Goal: Task Accomplishment & Management: Use online tool/utility

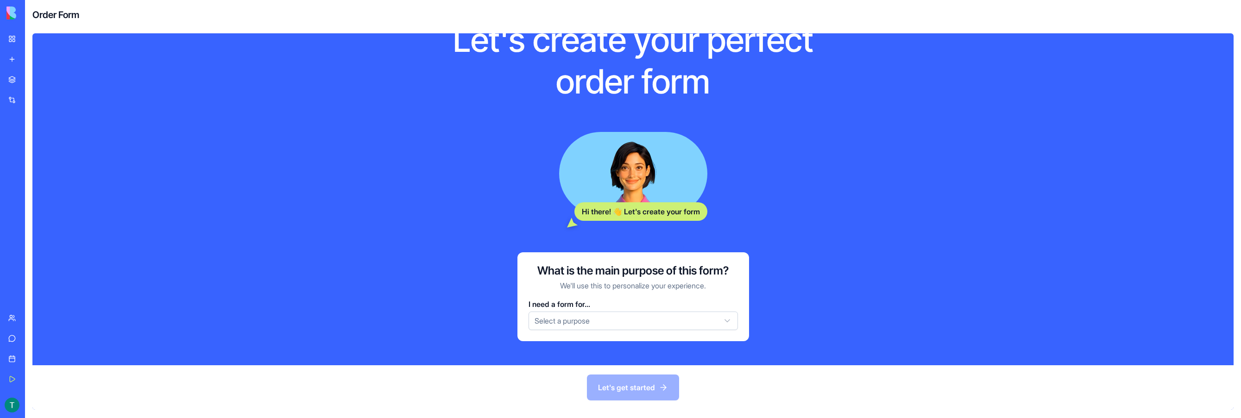
scroll to position [50, 0]
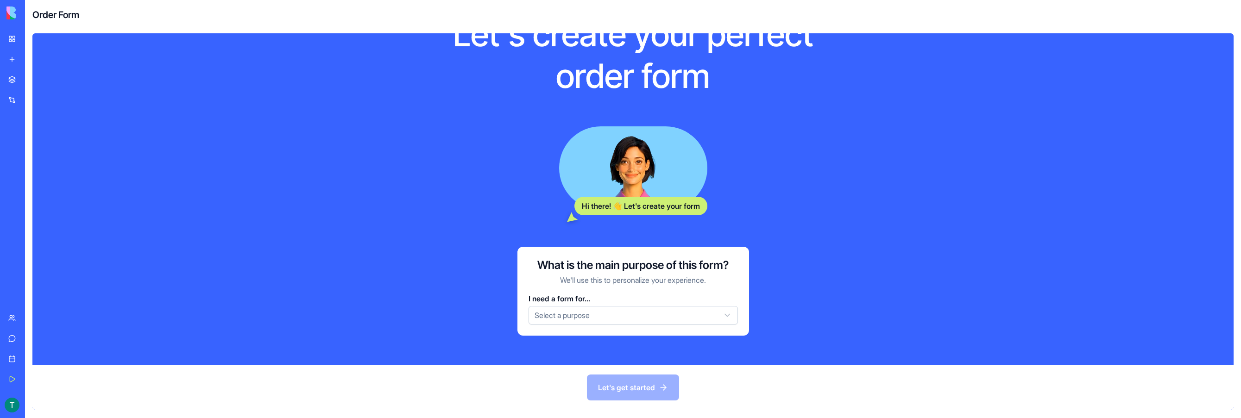
click at [633, 324] on html "My Workspace New app Marketplace Integrations Recent AI Logo Generator TRY Feed…" at bounding box center [620, 209] width 1241 height 418
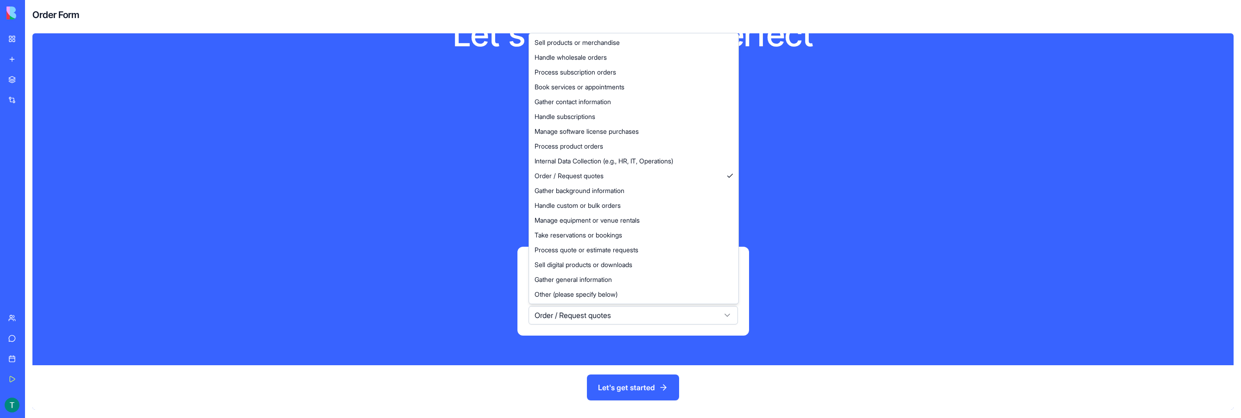
click at [565, 308] on html "My Workspace New app Marketplace Integrations Recent AI Logo Generator TRY Feed…" at bounding box center [620, 209] width 1241 height 418
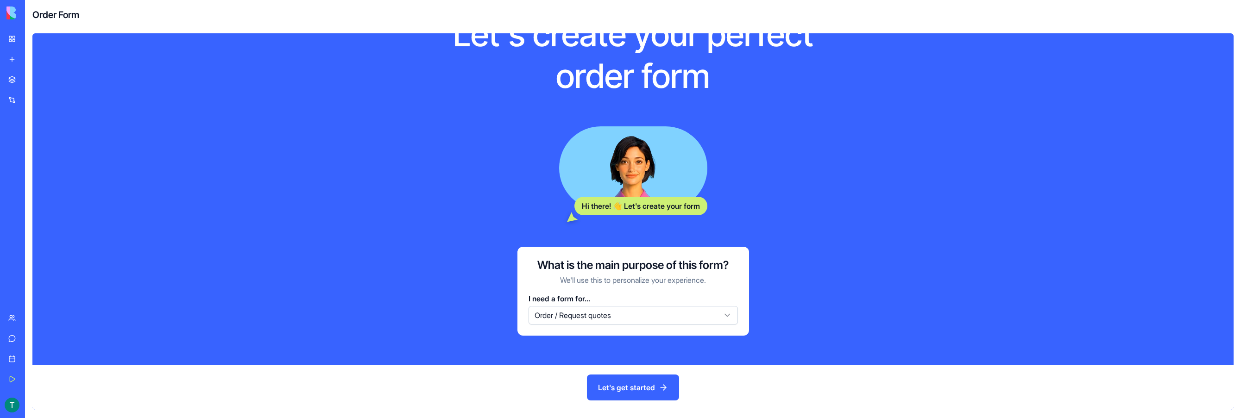
click at [619, 381] on button "Let's get started" at bounding box center [633, 388] width 92 height 26
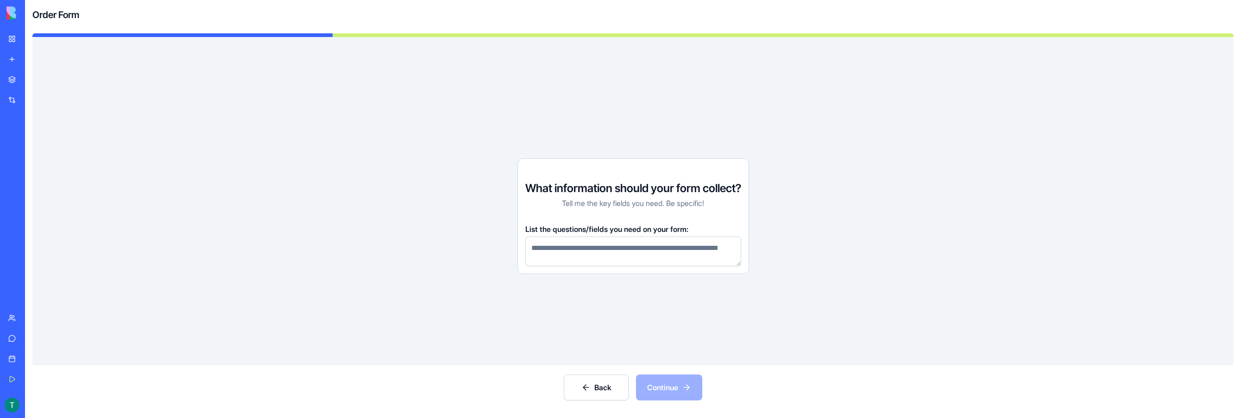
click at [20, 39] on link "My Workspace" at bounding box center [21, 39] width 37 height 19
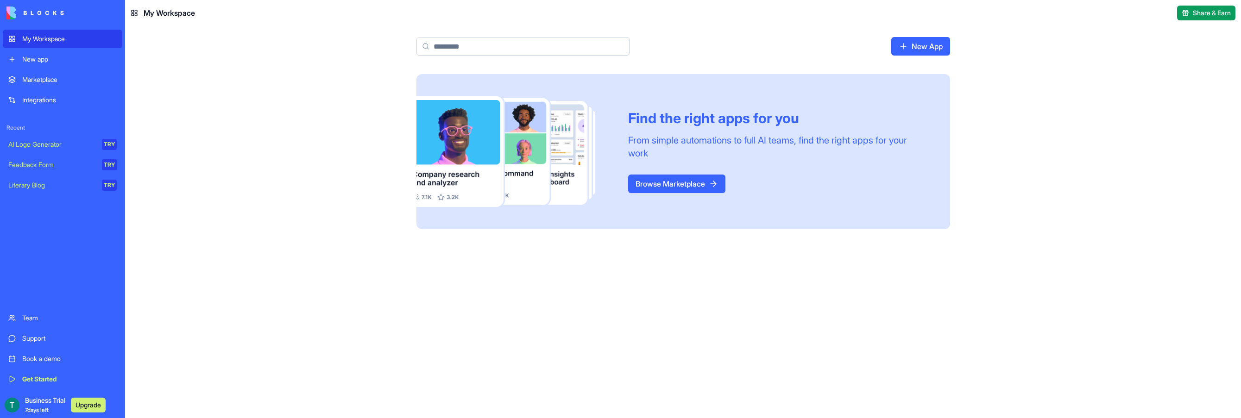
click at [20, 54] on link "New app" at bounding box center [62, 59] width 119 height 19
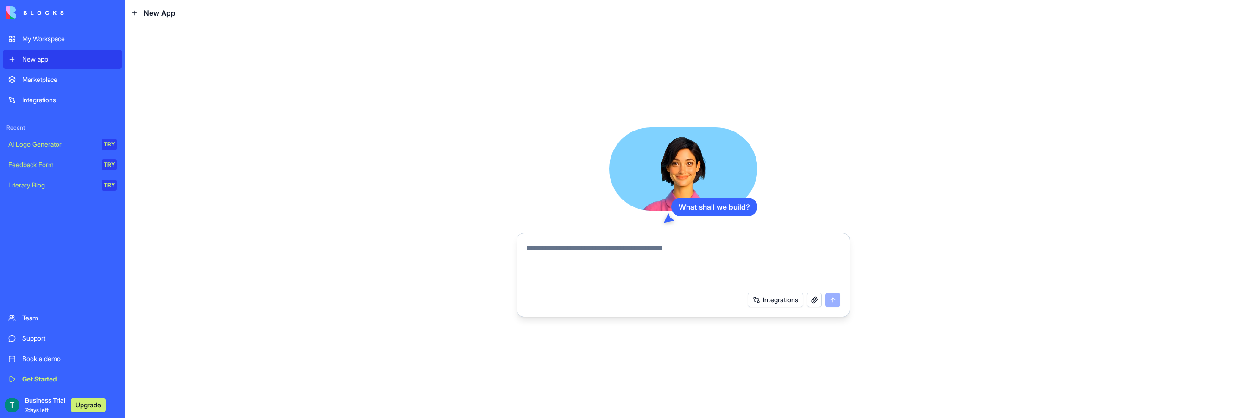
click at [677, 264] on textarea at bounding box center [683, 265] width 314 height 44
type textarea "**********"
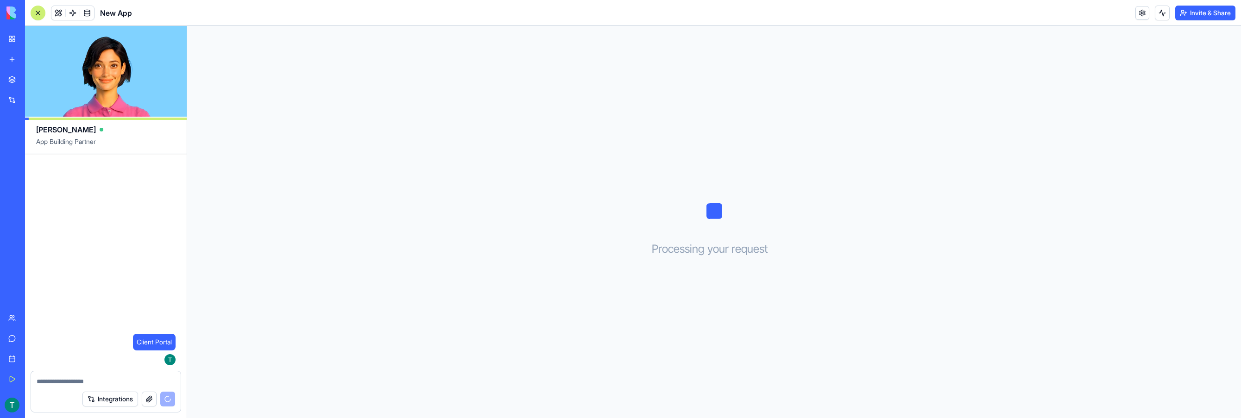
click at [103, 394] on button "Integrations" at bounding box center [110, 399] width 56 height 15
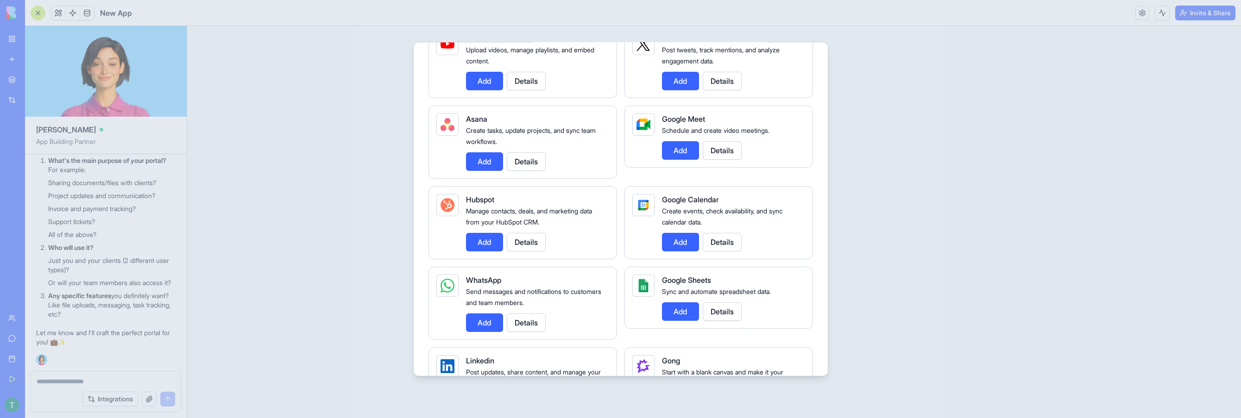
scroll to position [278, 0]
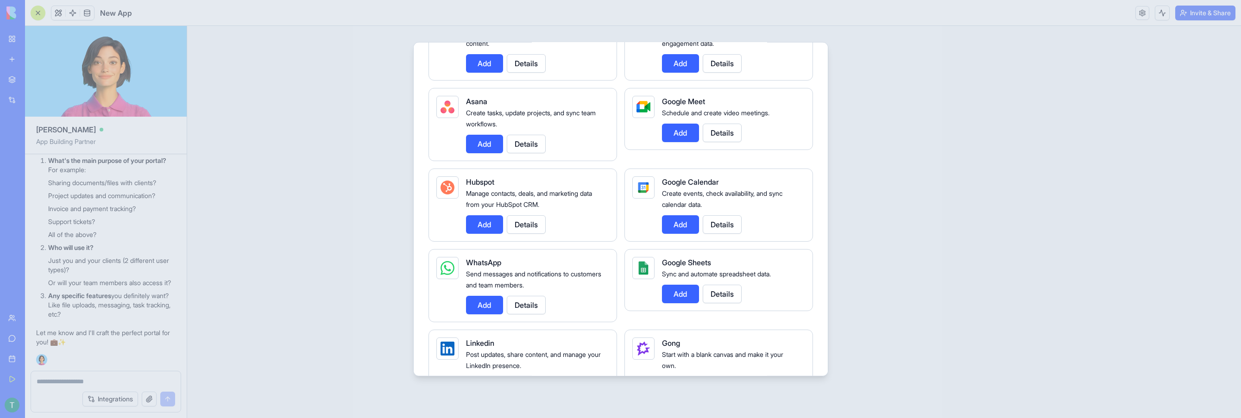
click at [262, 259] on div at bounding box center [620, 209] width 1241 height 418
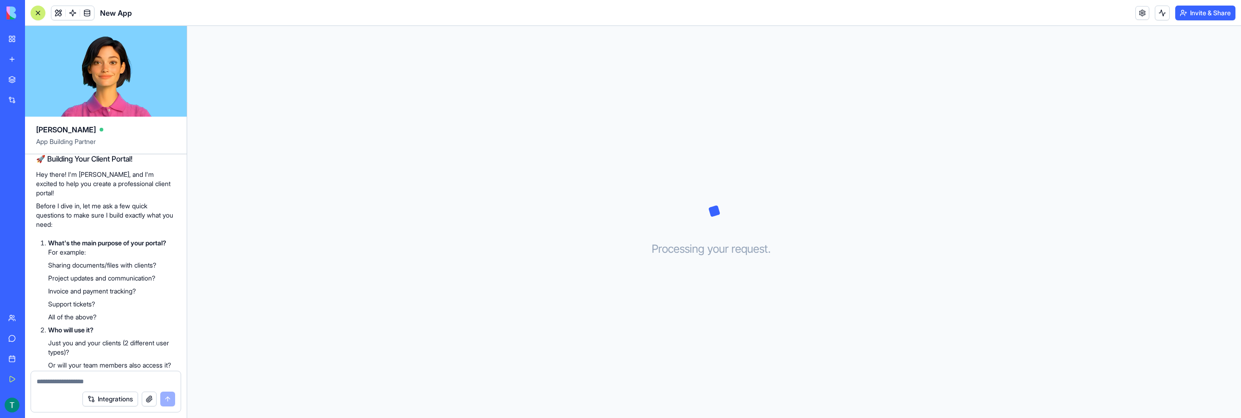
scroll to position [46, 0]
click at [78, 381] on textarea at bounding box center [106, 381] width 138 height 9
click at [98, 381] on textarea at bounding box center [106, 381] width 138 height 9
paste textarea "**********"
type textarea "**********"
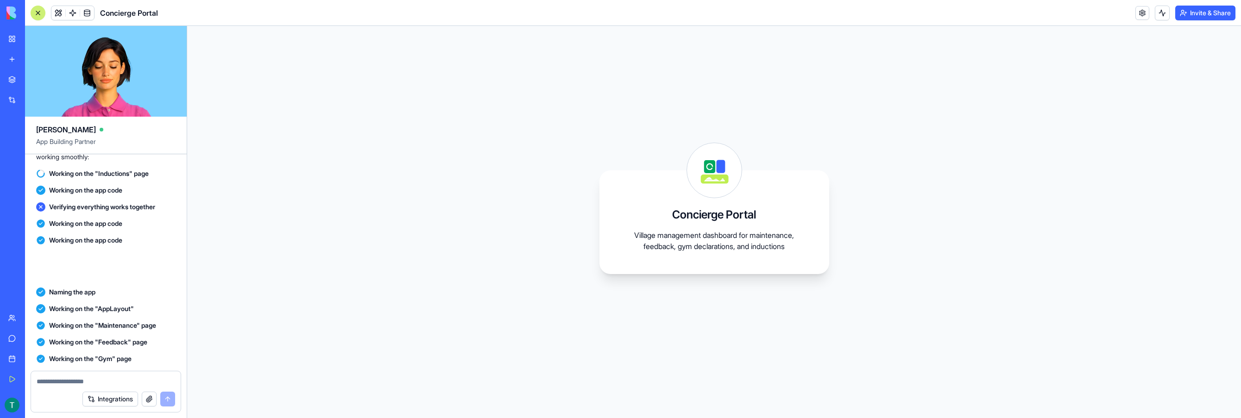
scroll to position [1035, 0]
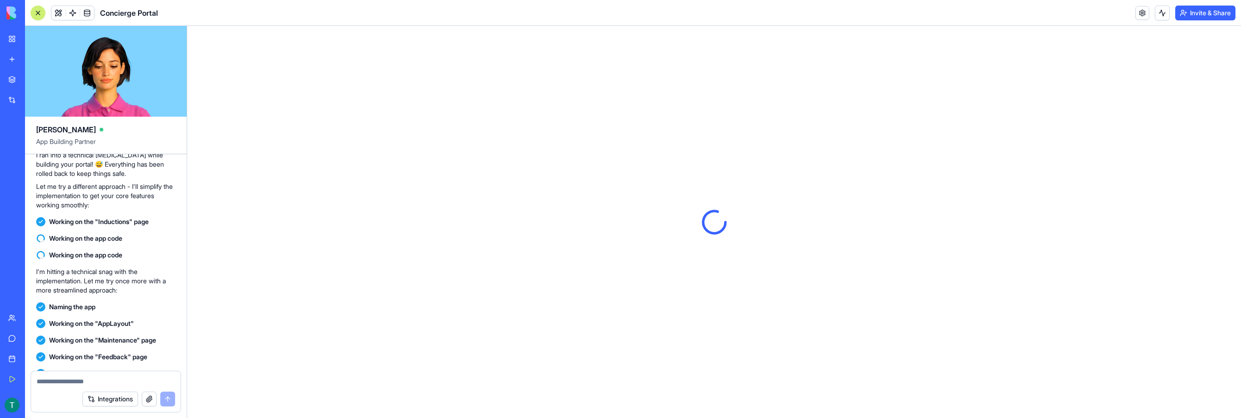
scroll to position [1311, 0]
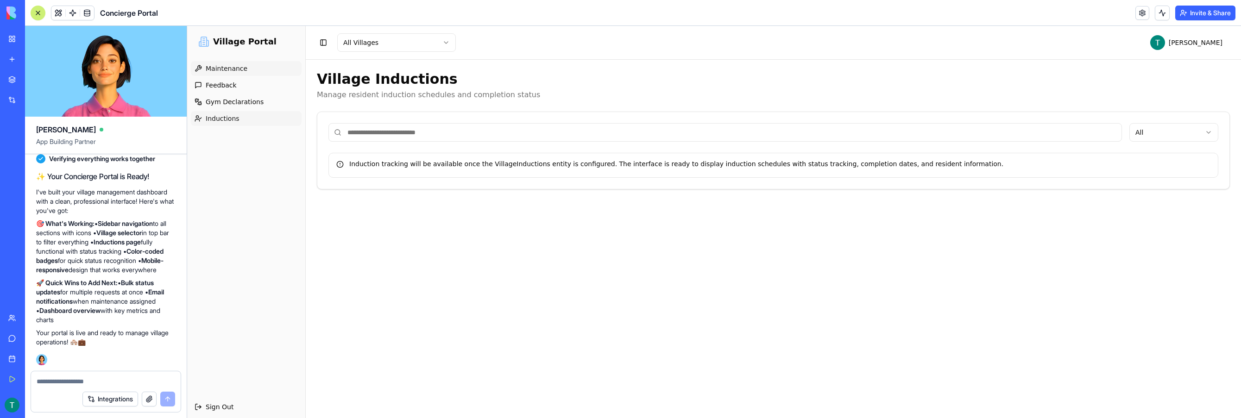
click at [243, 65] on link "Maintenance" at bounding box center [246, 68] width 111 height 15
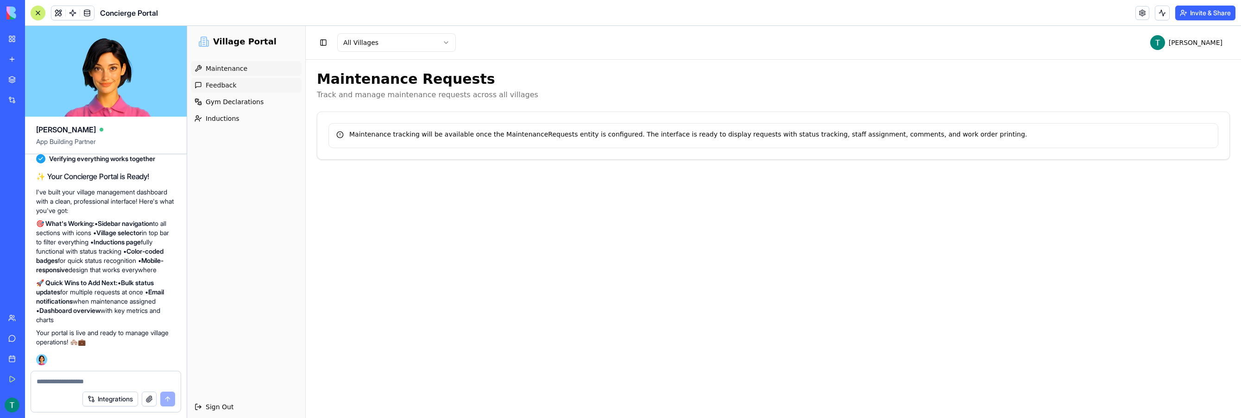
click at [239, 81] on link "Feedback" at bounding box center [246, 85] width 111 height 15
click at [239, 93] on ul "Maintenance Feedback Gym Declarations Inductions" at bounding box center [246, 93] width 111 height 65
click at [240, 107] on link "Gym Declarations" at bounding box center [246, 101] width 111 height 15
click at [241, 119] on link "Inductions" at bounding box center [246, 118] width 111 height 15
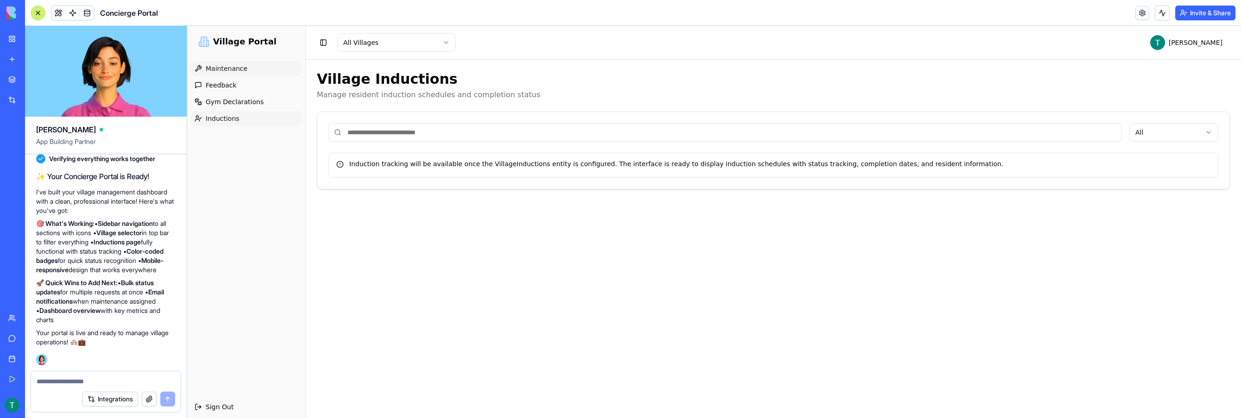
click at [243, 75] on link "Maintenance" at bounding box center [246, 68] width 111 height 15
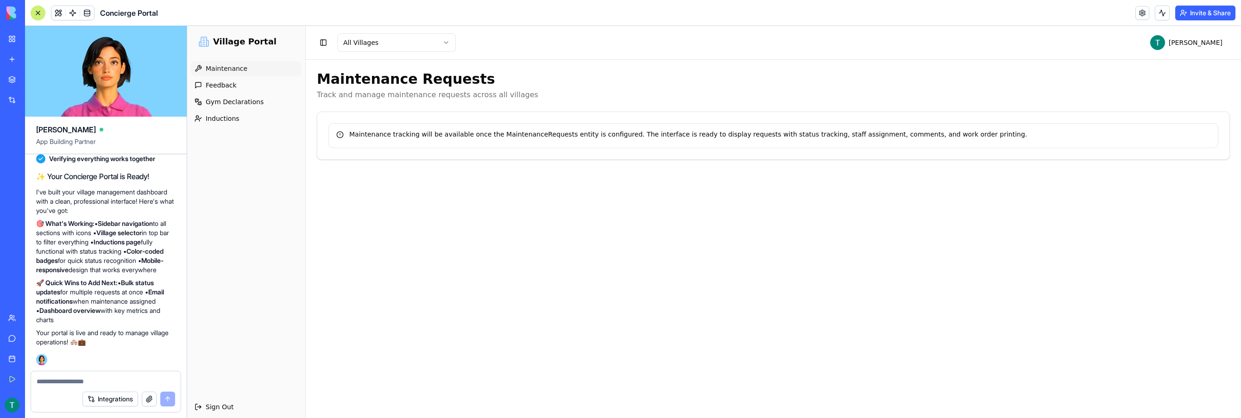
click at [432, 28] on div "Toggle Sidebar All Villages [GEOGRAPHIC_DATA][PERSON_NAME]" at bounding box center [773, 42] width 935 height 33
click at [425, 45] on html "Village Portal Maintenance Feedback Gym Declarations Inductions Sign Out Toggle…" at bounding box center [714, 222] width 1054 height 392
click at [588, 128] on div "Maintenance tracking will be available once the MaintenanceRequests entity is c…" at bounding box center [773, 135] width 890 height 25
click at [236, 38] on span "Village Portal" at bounding box center [244, 41] width 63 height 13
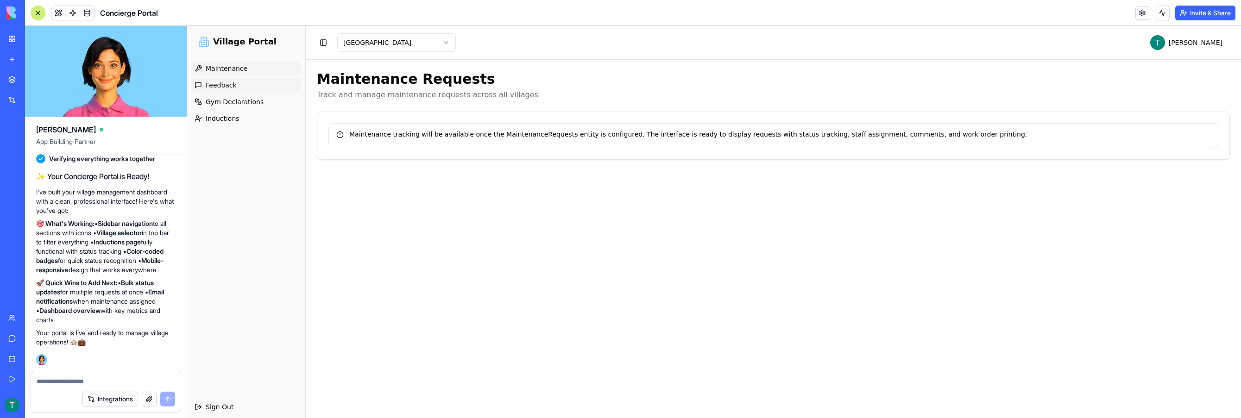
click at [234, 81] on link "Feedback" at bounding box center [246, 85] width 111 height 15
click at [270, 31] on div "Village Portal" at bounding box center [246, 42] width 111 height 24
click at [263, 44] on span "Village Portal" at bounding box center [244, 41] width 63 height 13
click at [1196, 44] on html "Village Portal Maintenance Feedback Gym Declarations Inductions Sign Out Toggle…" at bounding box center [714, 222] width 1054 height 392
click at [1194, 48] on html "Village Portal Maintenance Feedback Gym Declarations Inductions Sign Out Toggle…" at bounding box center [714, 222] width 1054 height 392
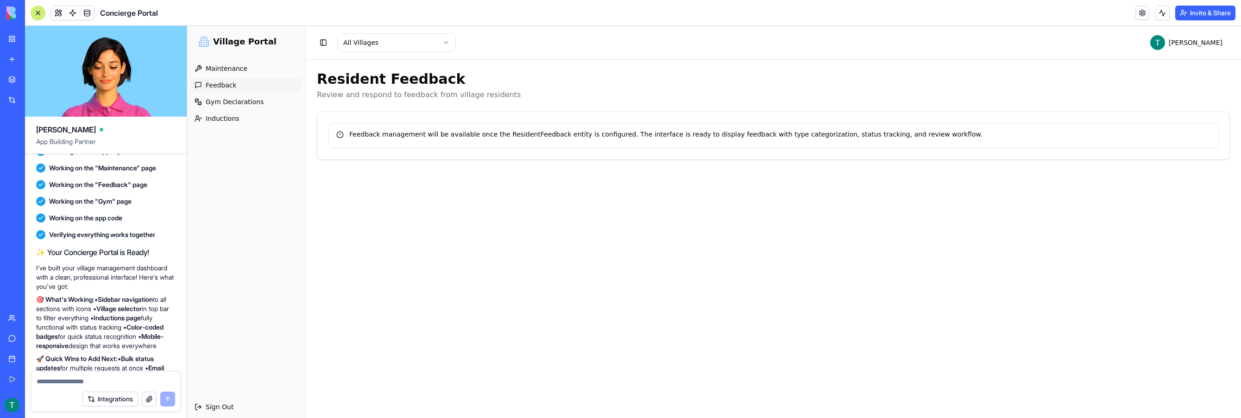
scroll to position [1173, 0]
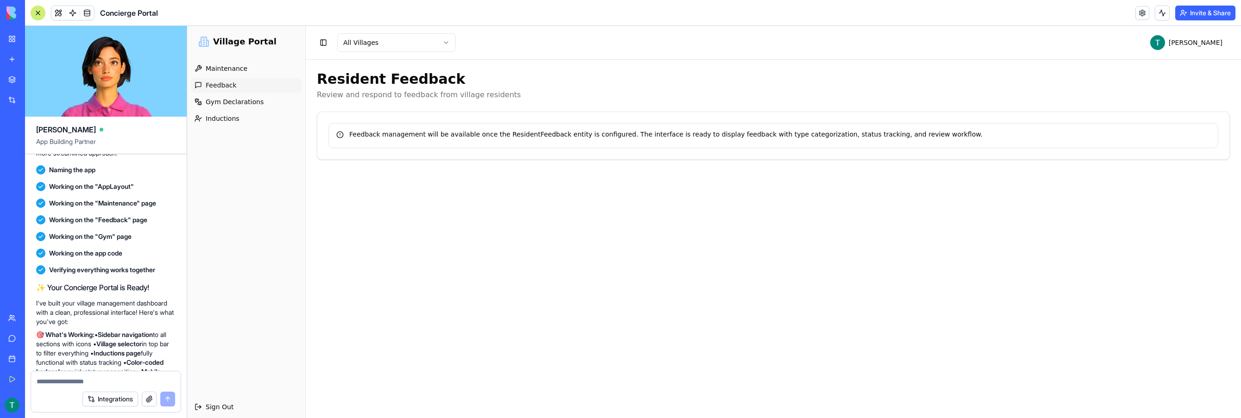
click at [26, 34] on link "My Workspace" at bounding box center [21, 39] width 37 height 19
